Goal: Information Seeking & Learning: Learn about a topic

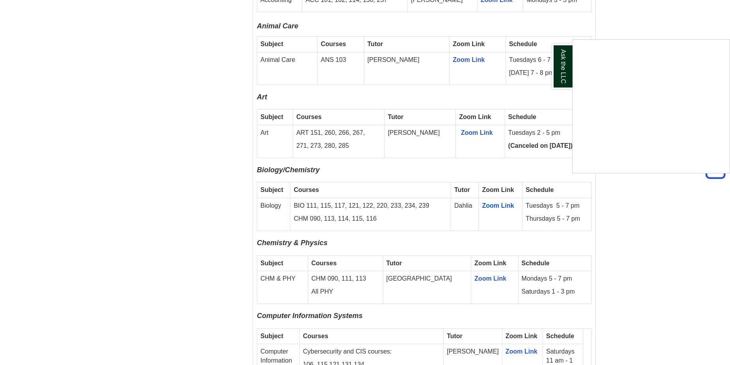
scroll to position [789, 0]
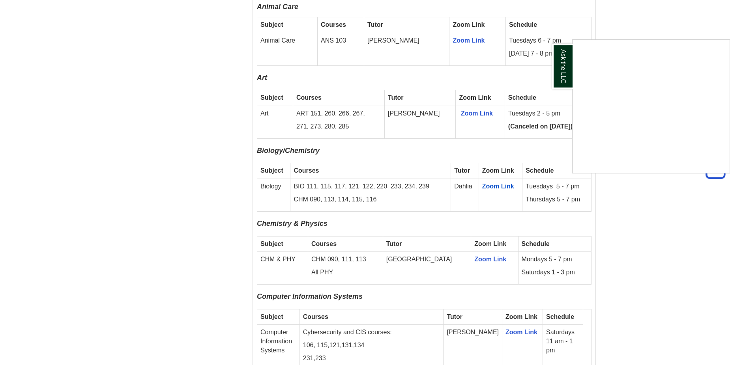
drag, startPoint x: 258, startPoint y: 143, endPoint x: 501, endPoint y: 160, distance: 243.2
click at [501, 160] on div "Ask the LLC" at bounding box center [365, 182] width 730 height 365
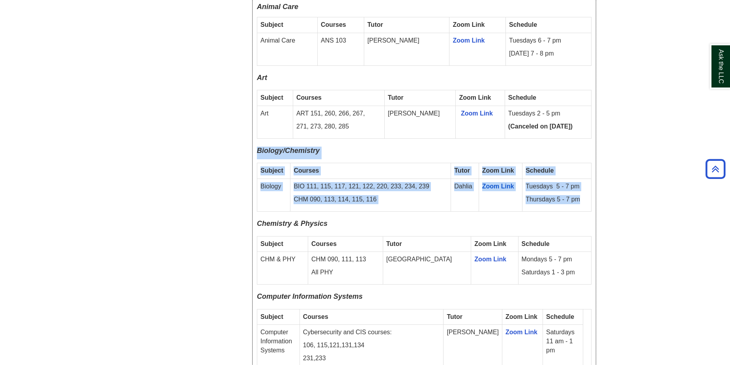
drag, startPoint x: 257, startPoint y: 141, endPoint x: 582, endPoint y: 190, distance: 328.7
copy div "Biology/Chemistry Subject Courses Tutor Zoom Link Schedule Biology BIO 111, 115…"
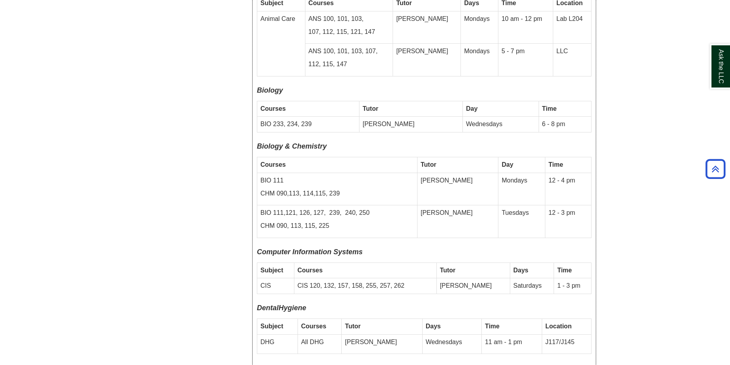
scroll to position [2367, 0]
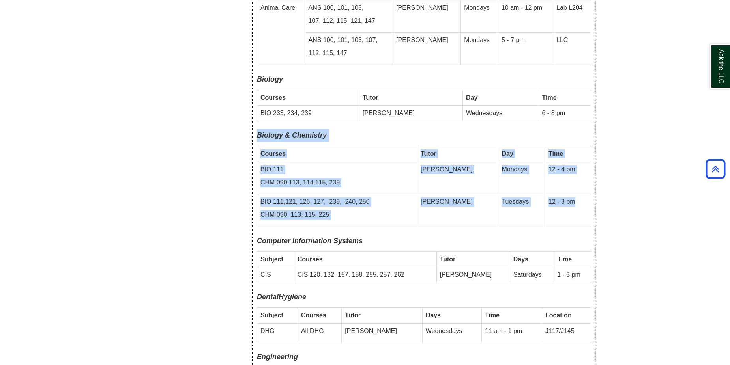
drag, startPoint x: 257, startPoint y: 103, endPoint x: 577, endPoint y: 178, distance: 328.6
copy div "Biology & Chemistry Courses Tutor Day Time BIO 111 CHM 090,113, 114,115, 239 [P…"
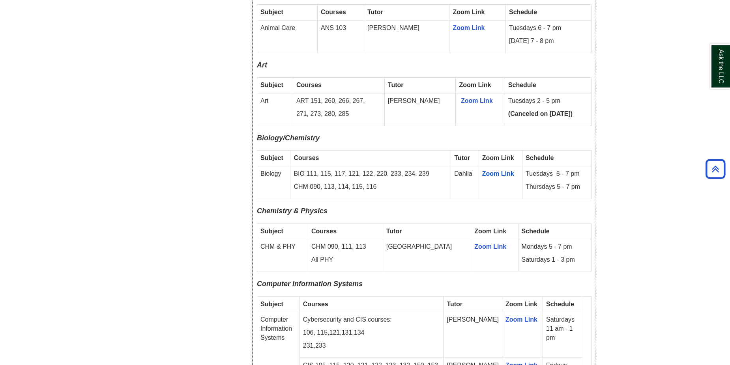
scroll to position [789, 0]
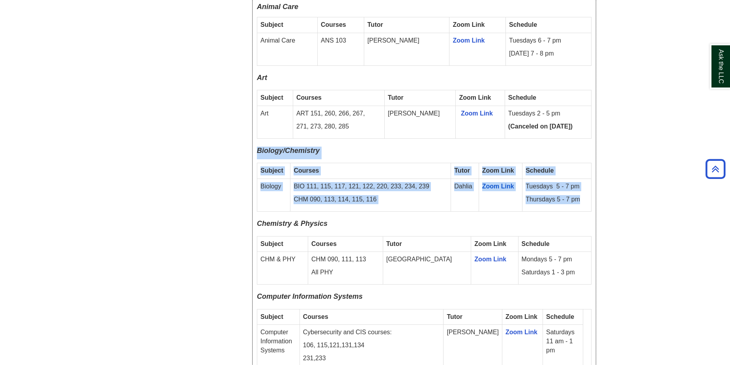
drag, startPoint x: 257, startPoint y: 142, endPoint x: 581, endPoint y: 192, distance: 327.3
copy div "Biology/Chemistry Subject Courses Tutor Zoom Link Schedule Biology BIO 111, 115…"
